Goal: Task Accomplishment & Management: Use online tool/utility

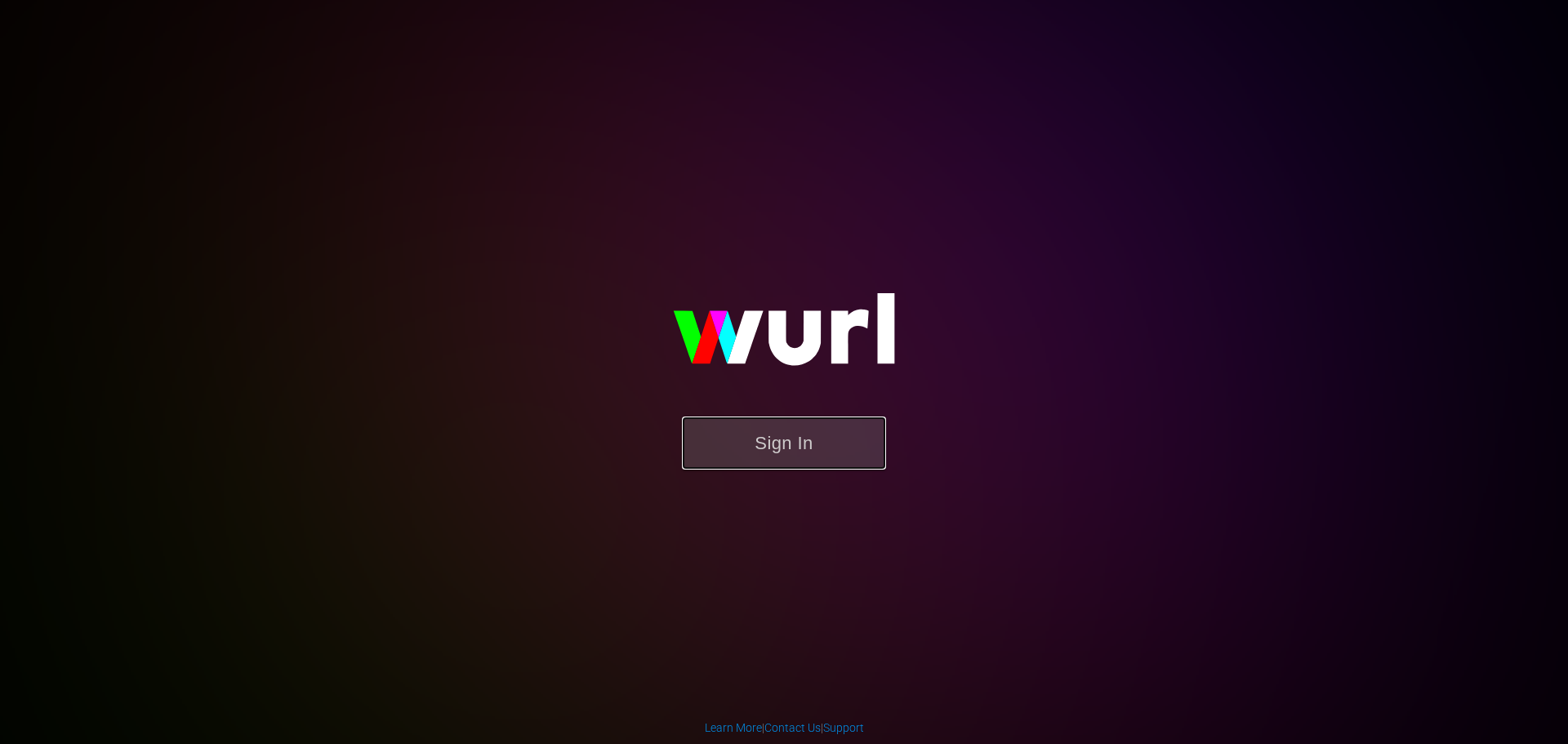
click at [761, 450] on button "Sign In" at bounding box center [784, 443] width 204 height 53
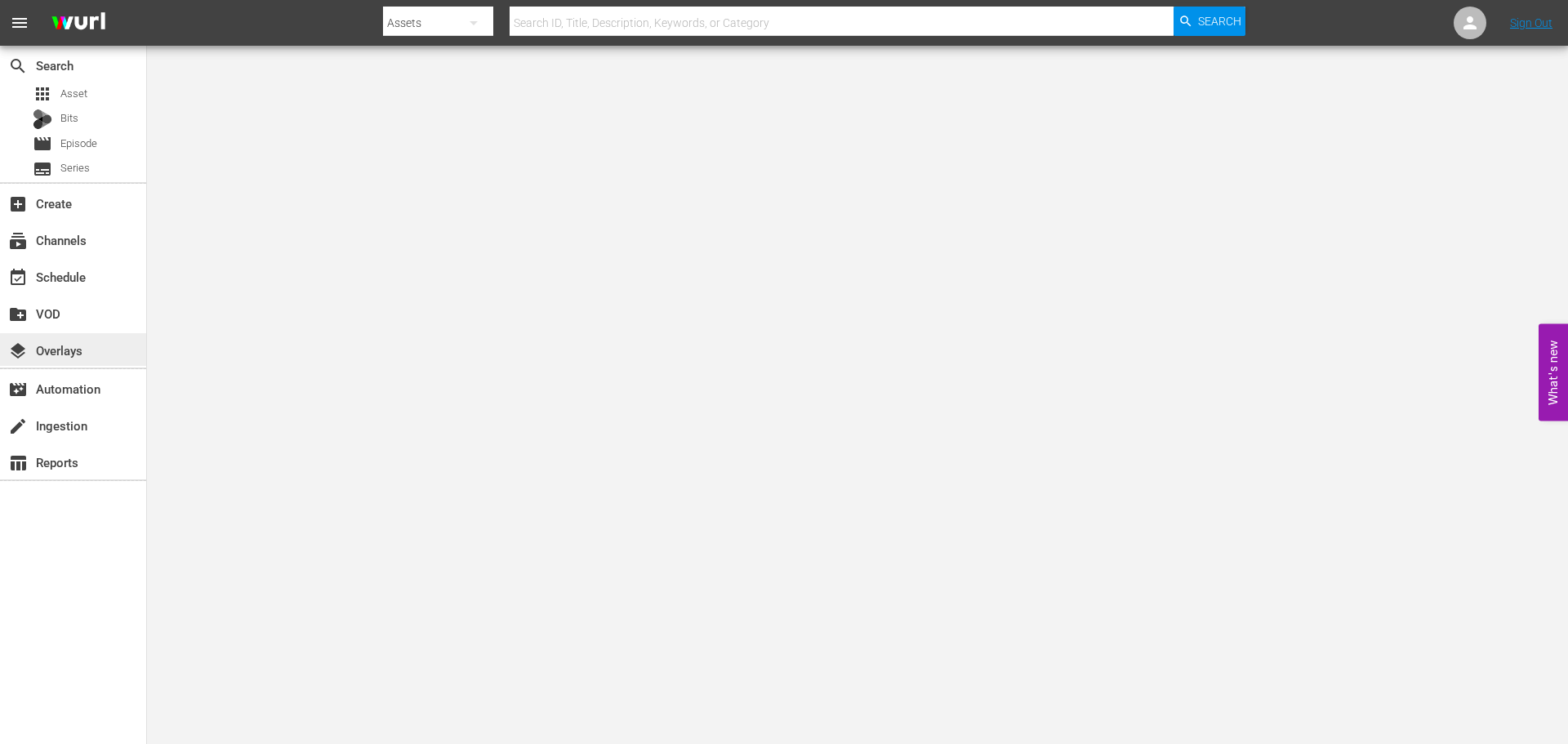
click at [69, 363] on div "layers Overlays" at bounding box center [72, 350] width 146 height 33
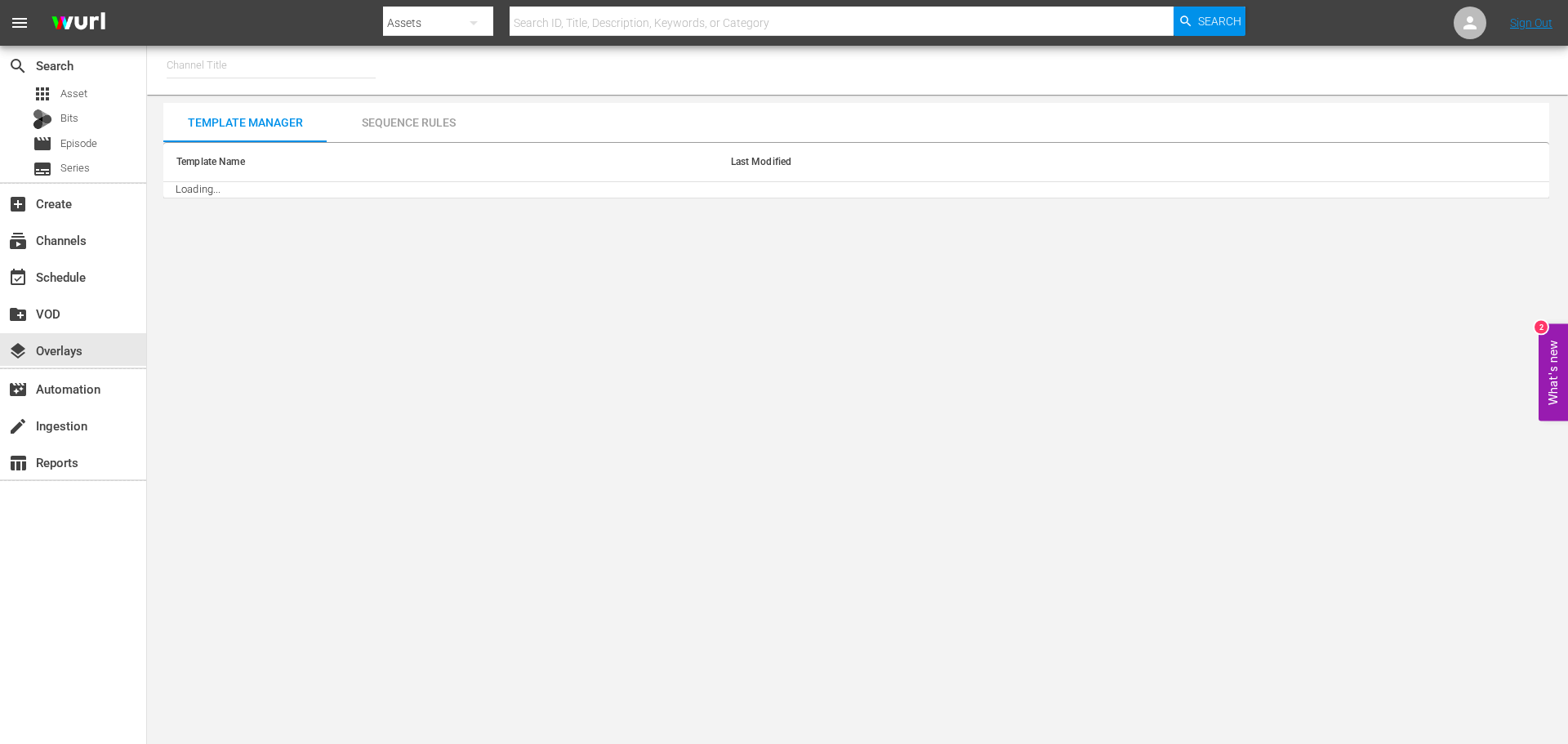
click at [245, 83] on input "text" at bounding box center [271, 65] width 209 height 39
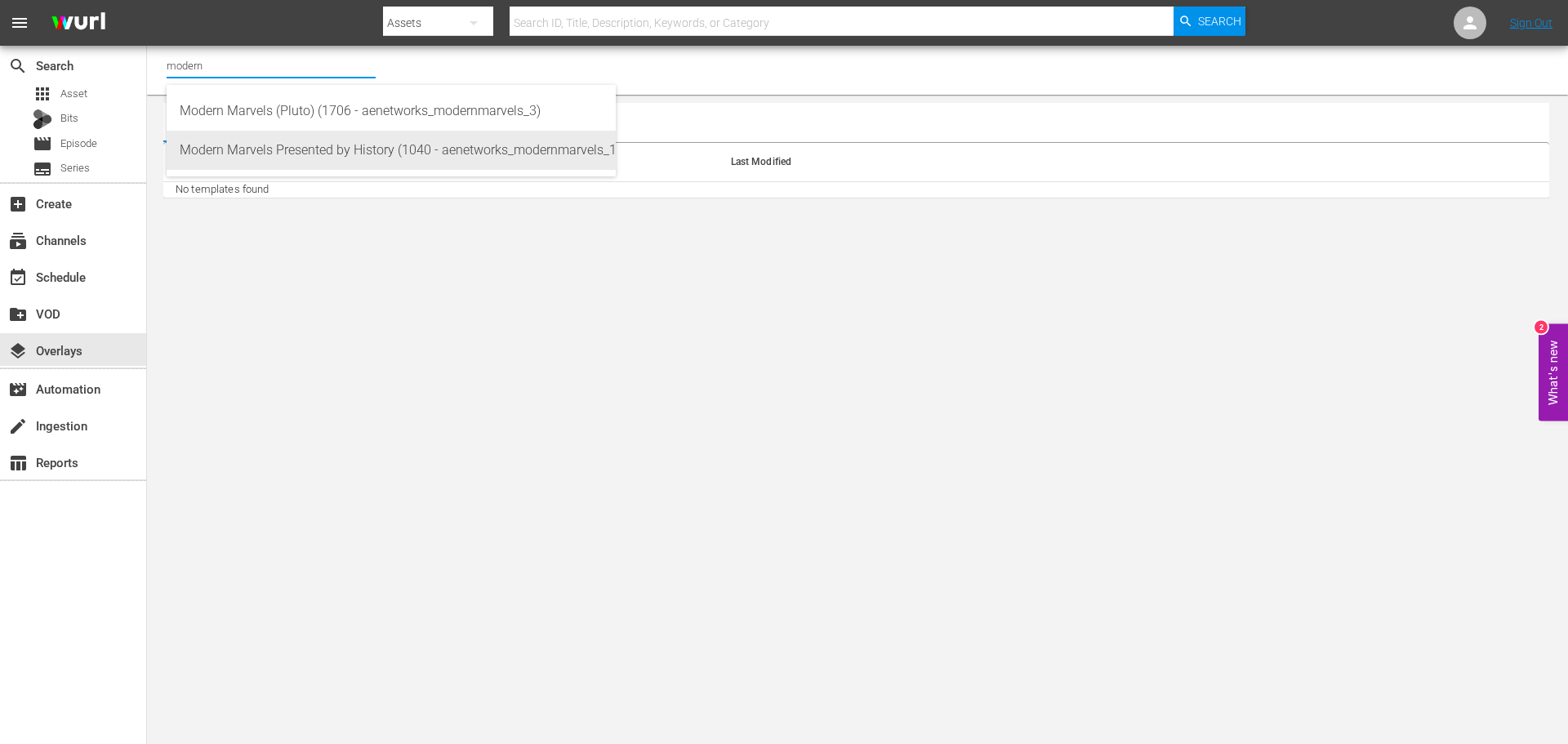
click at [323, 147] on div "Modern Marvels Presented by History (1040 - aenetworks_modernmarvels_1)" at bounding box center [391, 150] width 423 height 39
type input "Modern Marvels Presented by History (1040 - aenetworks_modernmarvels_1)"
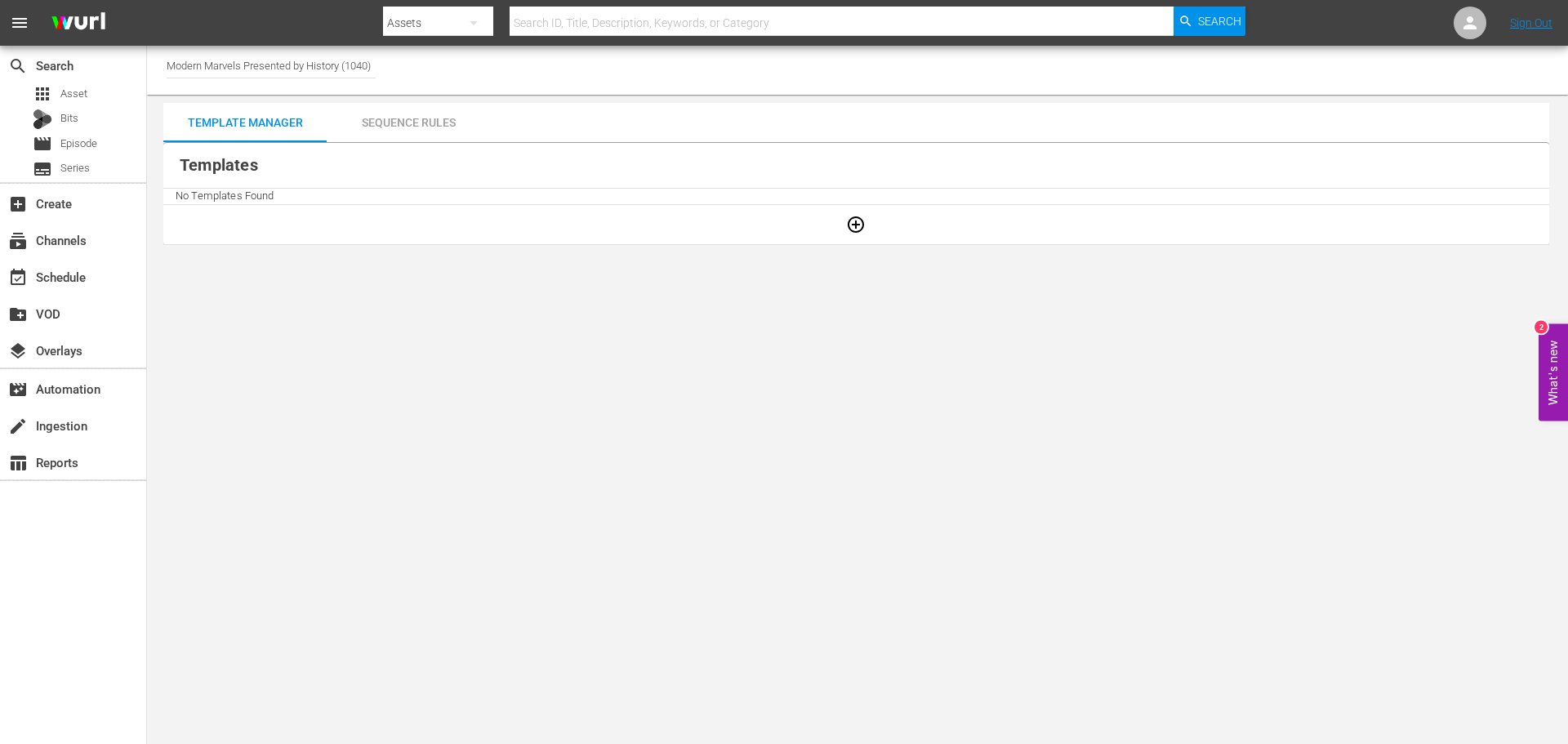
click at [480, 312] on body "menu Search By Assets Search ID, Title, Description, Keywords, or Category Sear…" at bounding box center [784, 372] width 1568 height 744
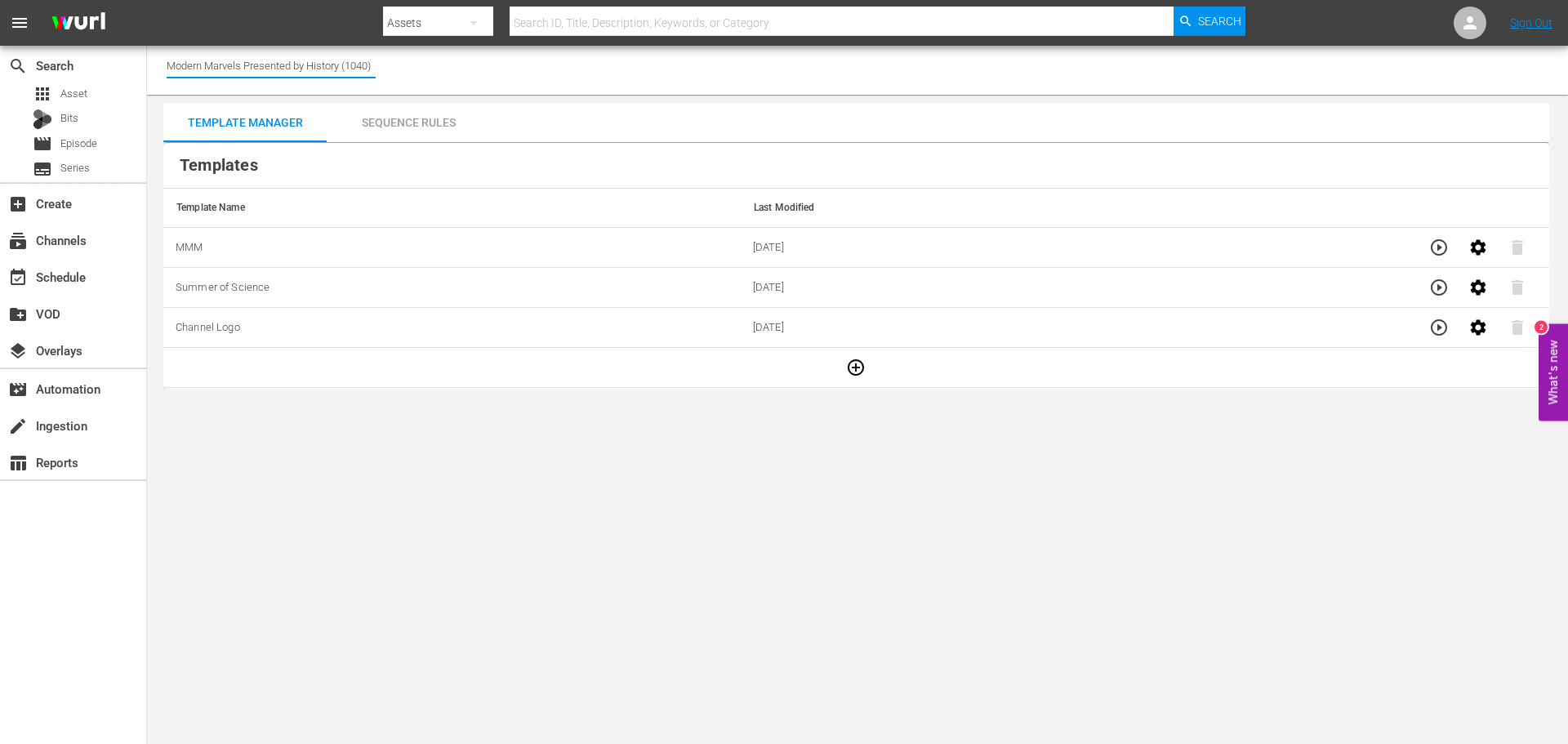
click at [335, 79] on input "Modern Marvels Presented by History (1040)" at bounding box center [271, 65] width 209 height 39
click at [326, 73] on input "Modern Marvels Presented by History (1040)" at bounding box center [271, 65] width 209 height 39
click at [273, 67] on input "Modern Marvels Presented by History (1040)" at bounding box center [271, 65] width 209 height 39
click at [248, 67] on input "Modern Marvels Presented by History (1040)" at bounding box center [271, 65] width 209 height 39
drag, startPoint x: 317, startPoint y: 71, endPoint x: 397, endPoint y: 58, distance: 81.0
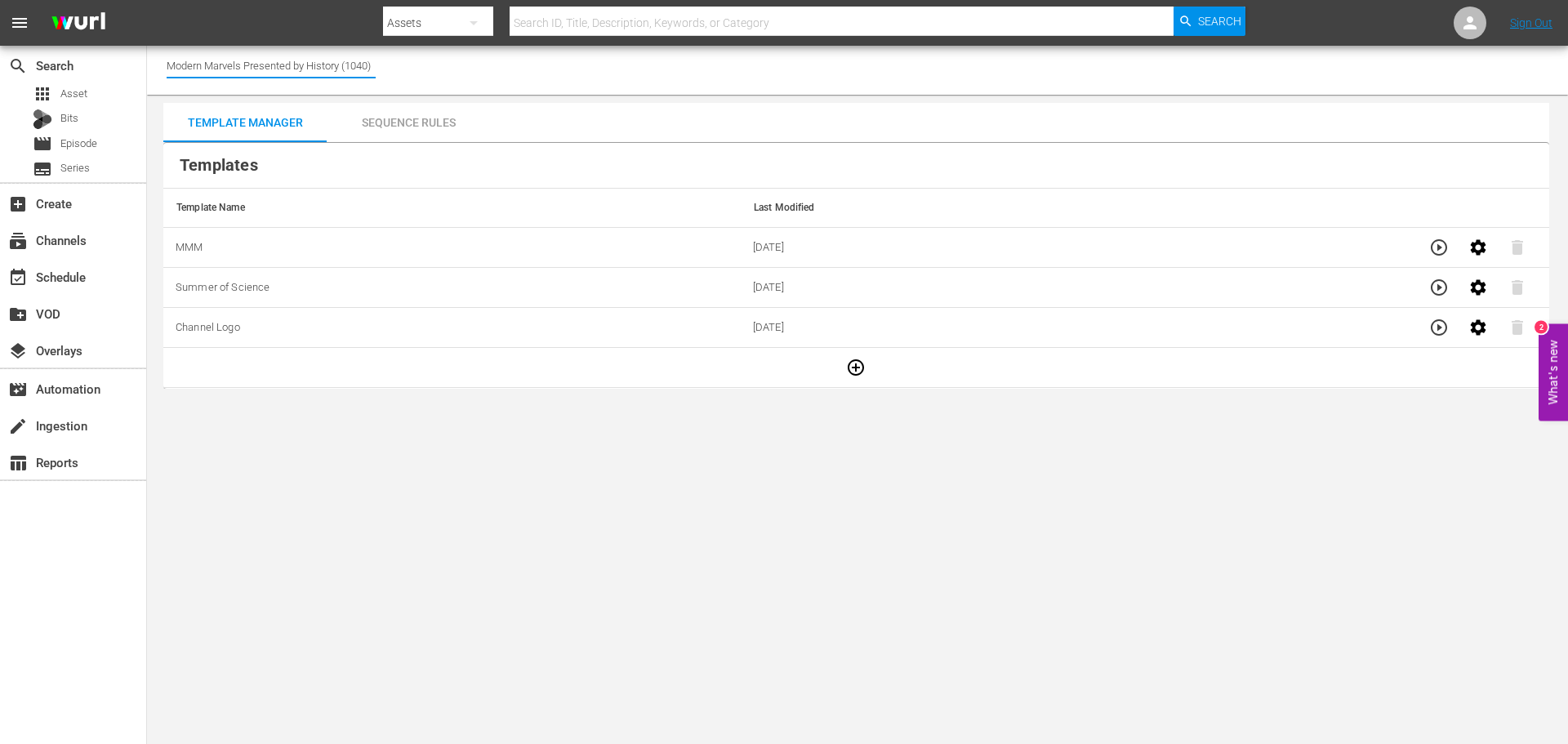
click at [397, 58] on div "Channel Title Modern Marvels Presented by History (1040)" at bounding box center [857, 70] width 1421 height 49
drag, startPoint x: 325, startPoint y: 48, endPoint x: 306, endPoint y: 58, distance: 21.5
click at [325, 48] on input "Modern Marvels Presented by History (1040)" at bounding box center [271, 65] width 209 height 39
click at [304, 59] on input "Modern Marvels Presented by History (1040)" at bounding box center [271, 65] width 209 height 39
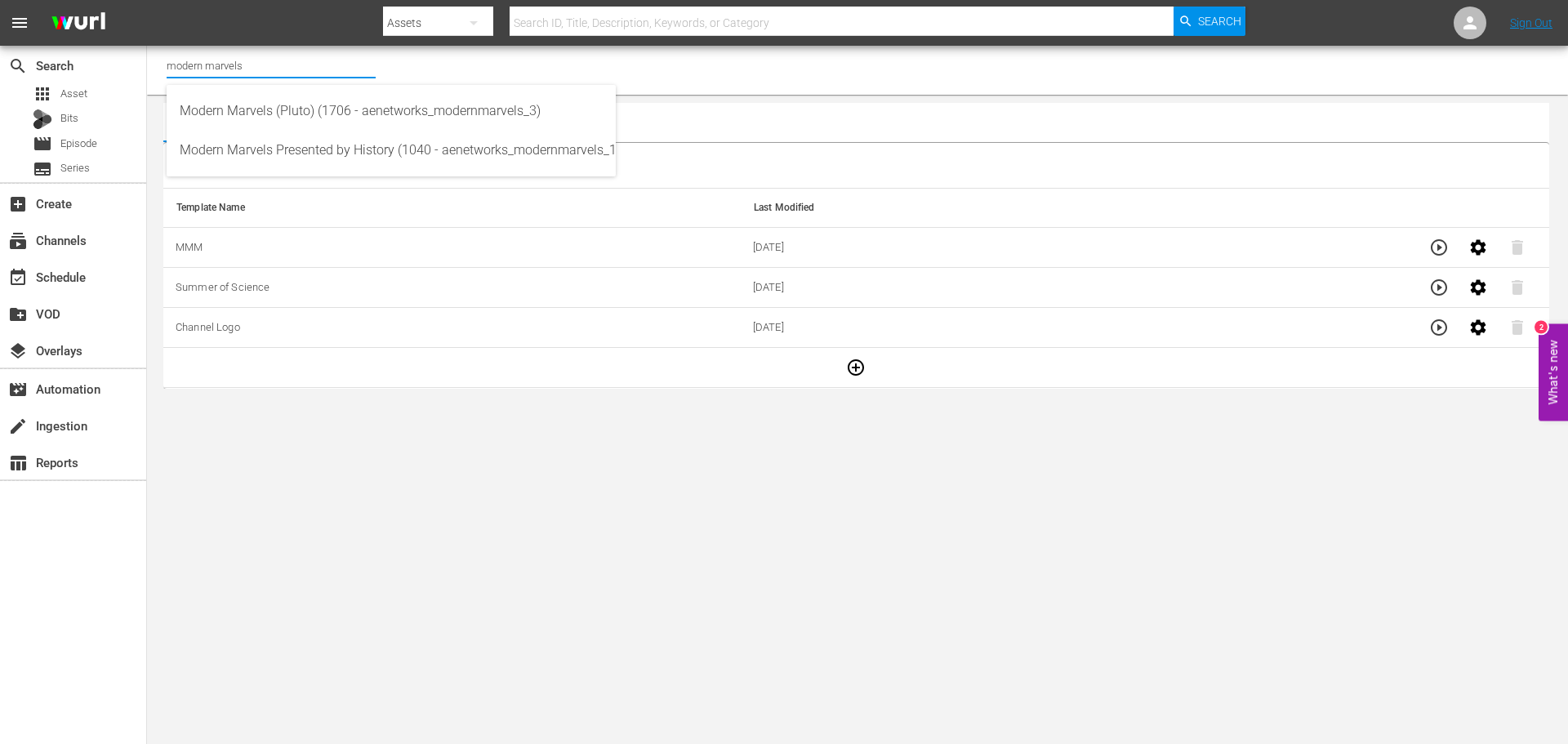
drag, startPoint x: 208, startPoint y: 67, endPoint x: 160, endPoint y: 68, distance: 48.0
click at [162, 66] on div "Channel Title modern marvels" at bounding box center [857, 70] width 1421 height 49
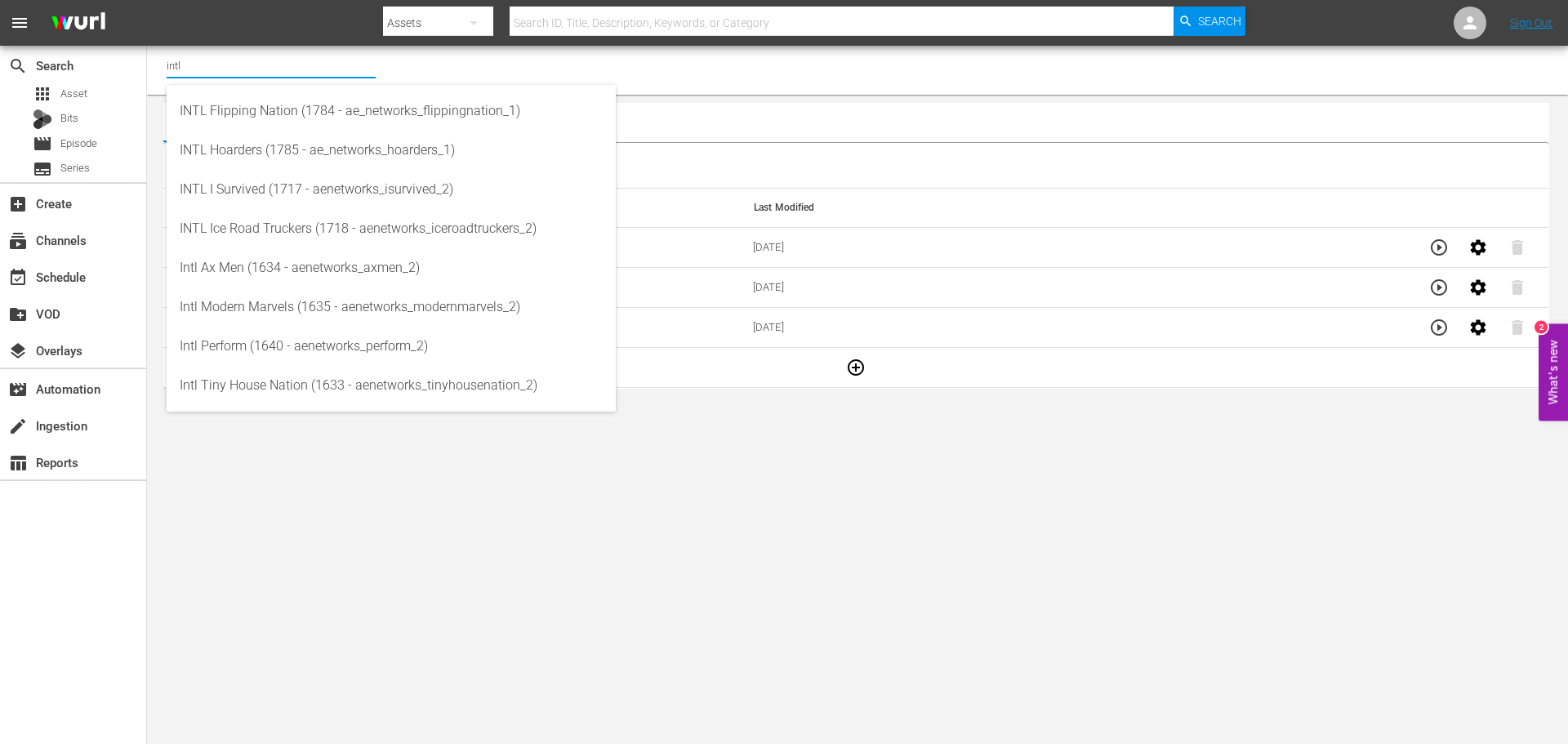
click at [177, 61] on input "intl" at bounding box center [271, 65] width 209 height 39
type input "intl"
click at [1062, 572] on body "menu Search By Assets Search ID, Title, Description, Keywords, or Category Sear…" at bounding box center [784, 372] width 1568 height 744
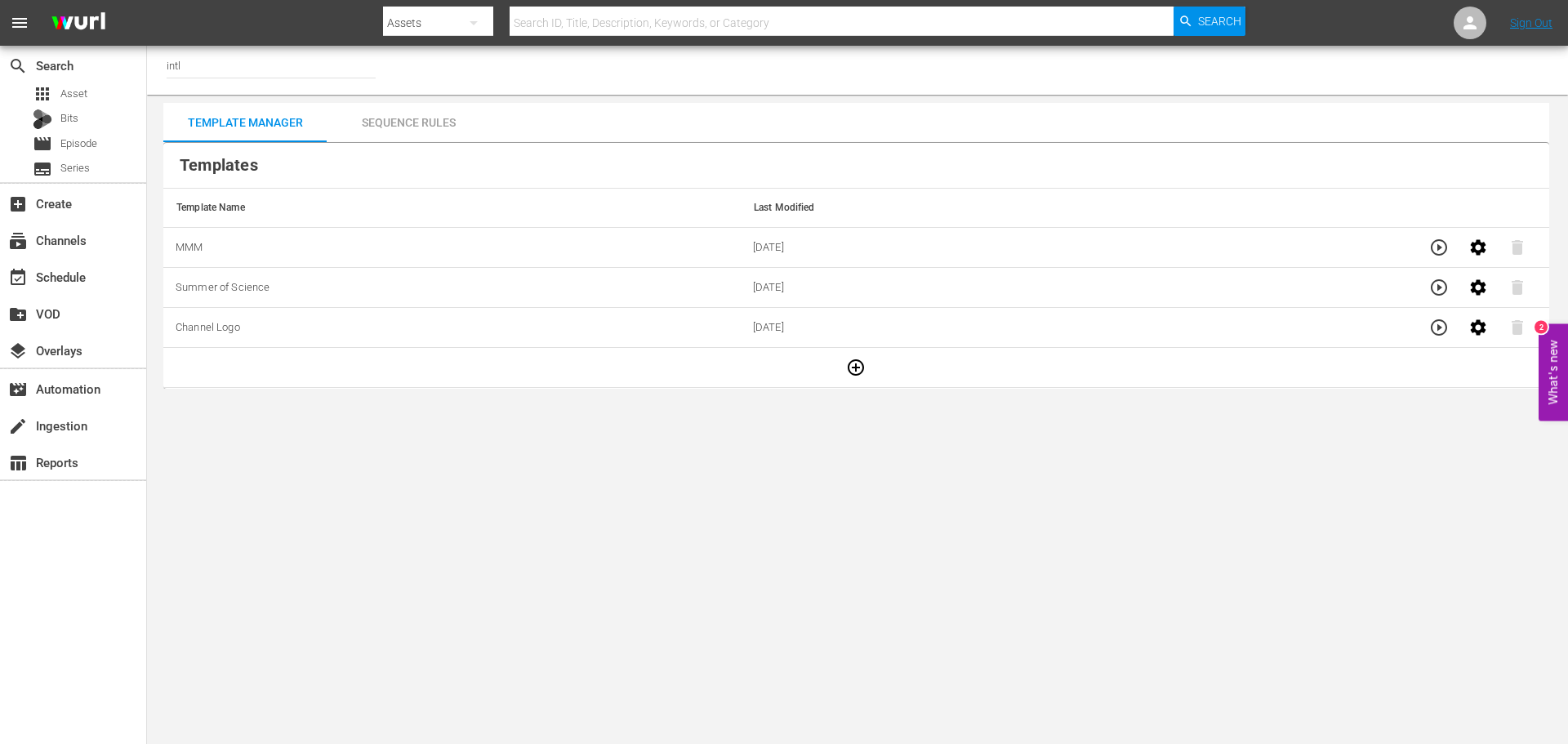
click at [1430, 243] on icon "button" at bounding box center [1439, 247] width 19 height 19
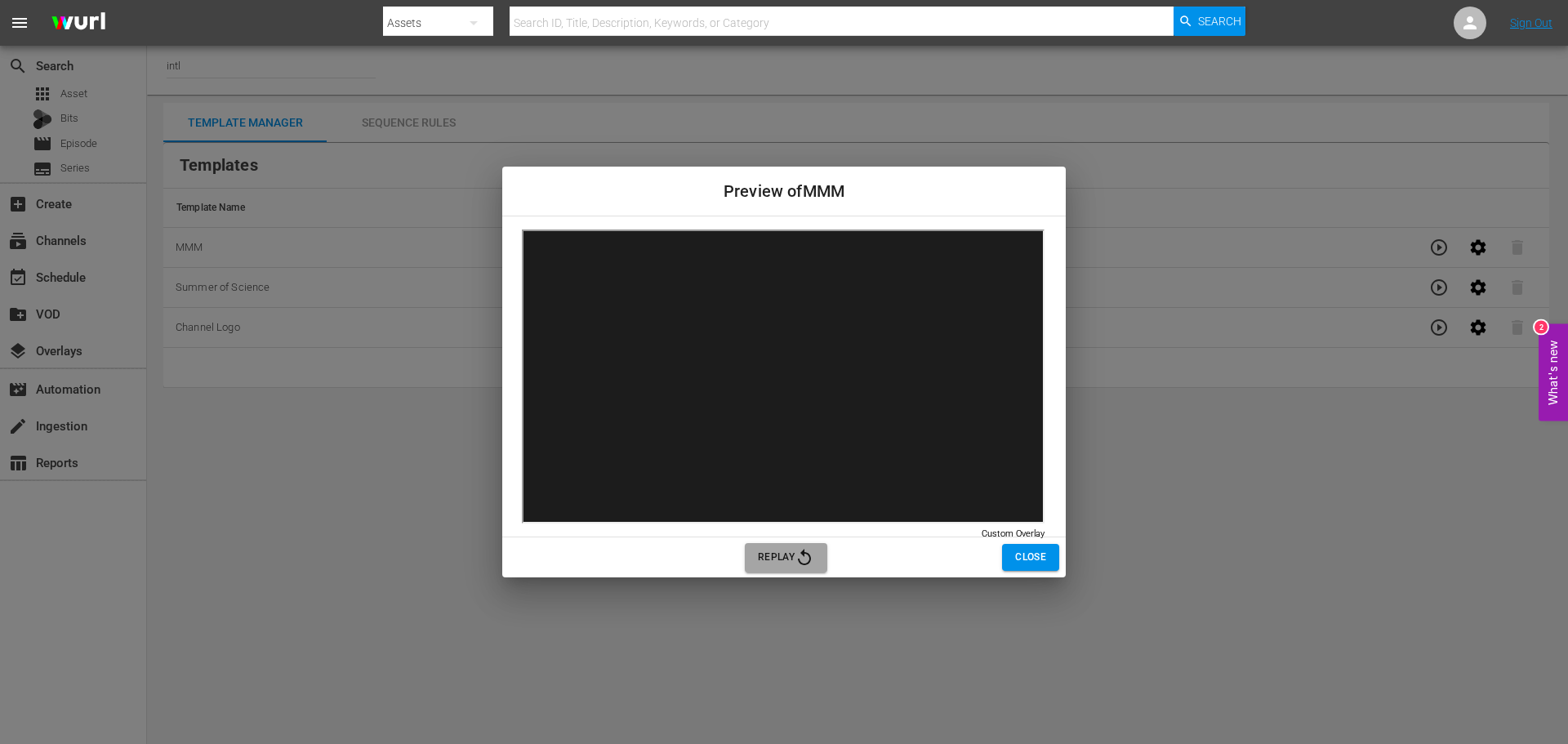
click at [804, 561] on icon "button" at bounding box center [804, 558] width 19 height 19
drag, startPoint x: 1021, startPoint y: 550, endPoint x: 1132, endPoint y: 451, distance: 148.7
click at [1021, 550] on span "Close" at bounding box center [1031, 558] width 31 height 17
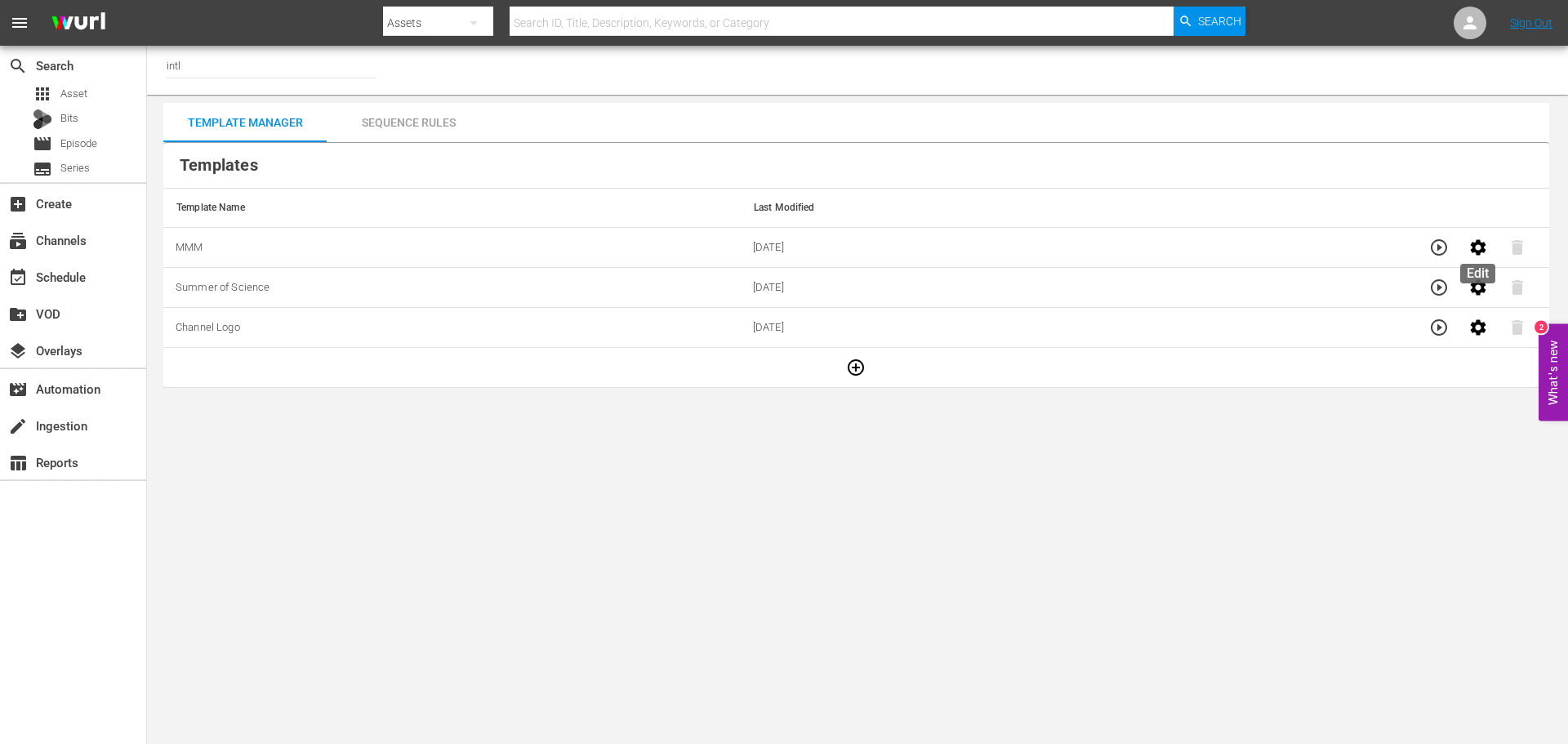
click at [1475, 260] on button "button" at bounding box center [1478, 248] width 39 height 39
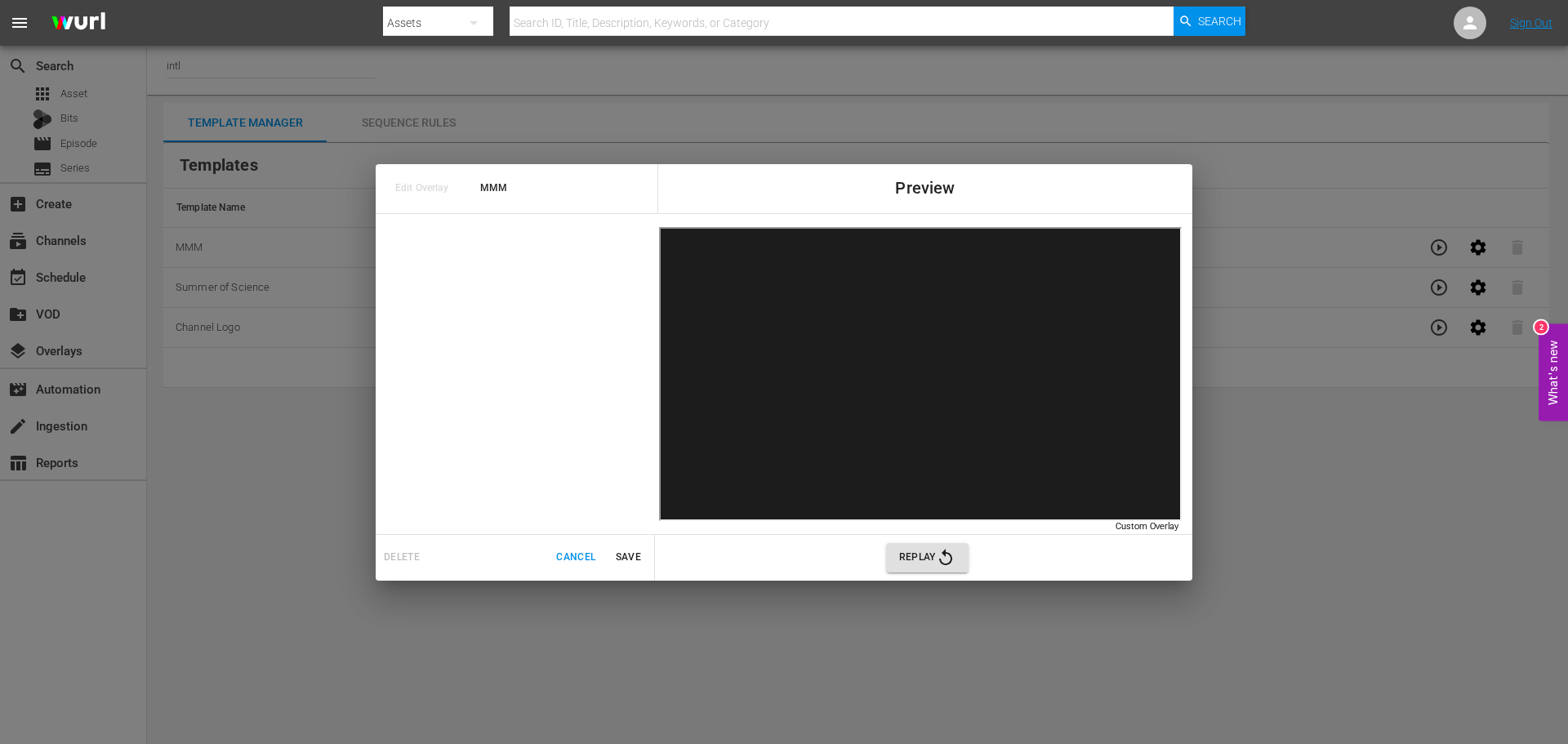
click at [916, 569] on button "Replay" at bounding box center [927, 558] width 83 height 29
click at [930, 564] on span "Replay" at bounding box center [927, 558] width 56 height 19
click at [943, 559] on icon "button" at bounding box center [945, 558] width 19 height 19
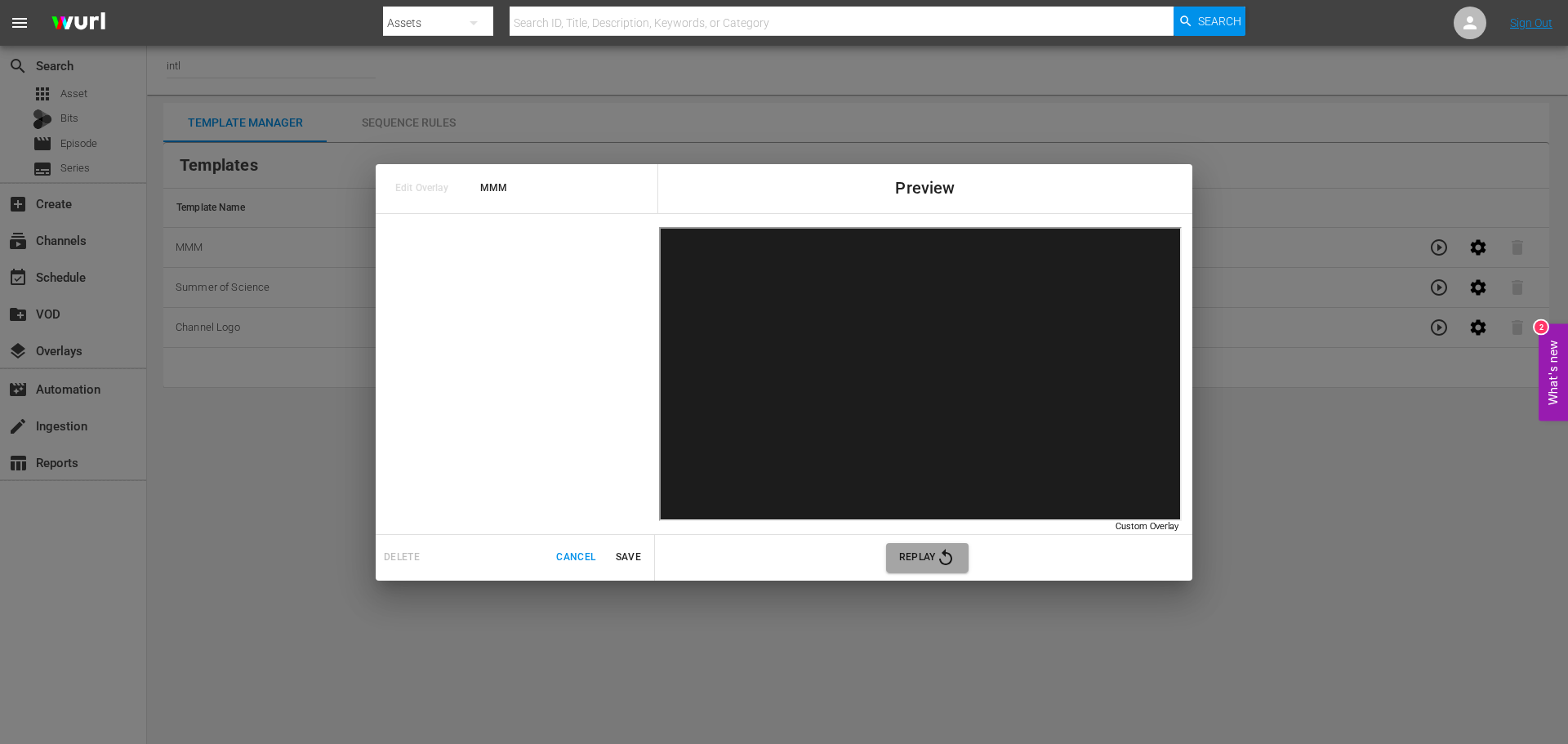
click at [943, 559] on icon "button" at bounding box center [945, 558] width 19 height 19
click at [933, 560] on span "Replay" at bounding box center [927, 558] width 56 height 19
click at [1305, 310] on div "Edit Overlay MMM Preview Custom Overlay Custom Overlay Delete Cancel Save Replay" at bounding box center [784, 372] width 1568 height 744
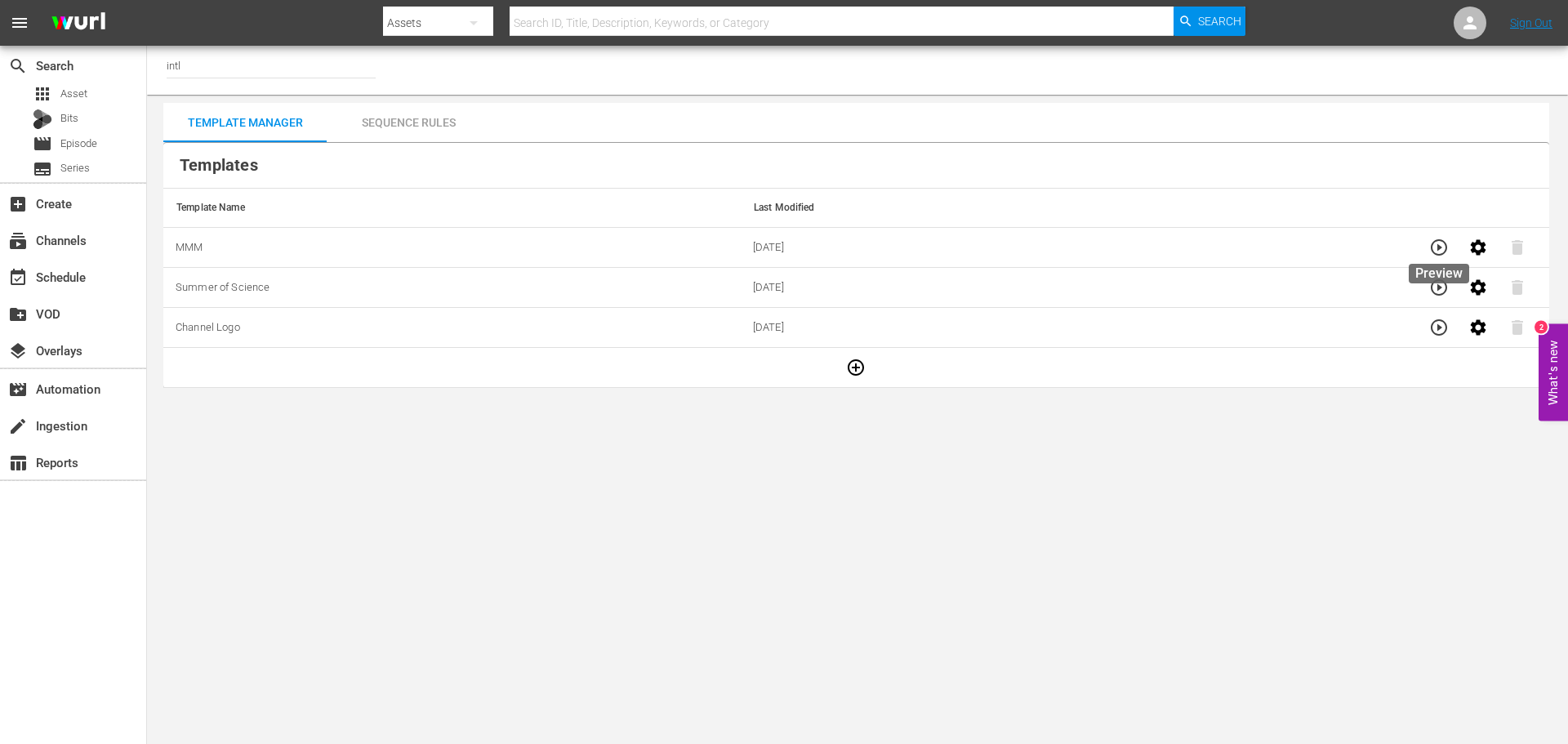
click at [1433, 250] on icon "button" at bounding box center [1439, 247] width 19 height 19
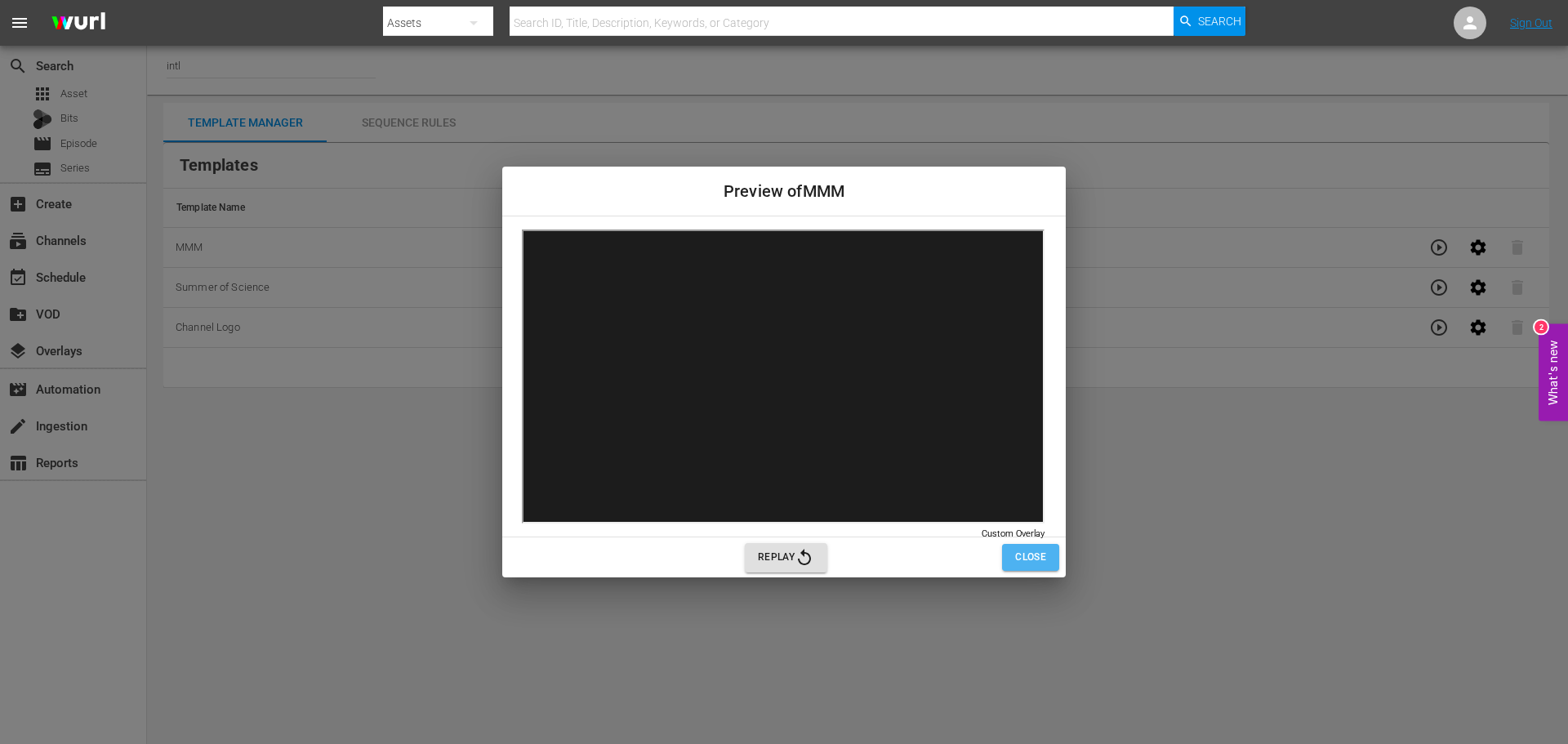
drag, startPoint x: 1021, startPoint y: 553, endPoint x: 1010, endPoint y: 553, distance: 11.0
click at [1021, 553] on span "Close" at bounding box center [1031, 558] width 31 height 17
